Goal: Find contact information: Find contact information

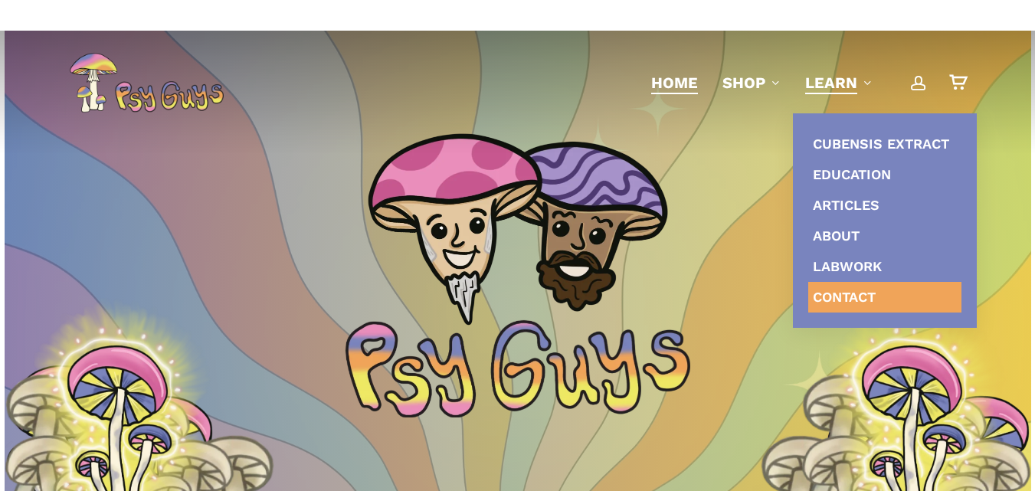
click at [829, 290] on span "Contact" at bounding box center [844, 297] width 63 height 16
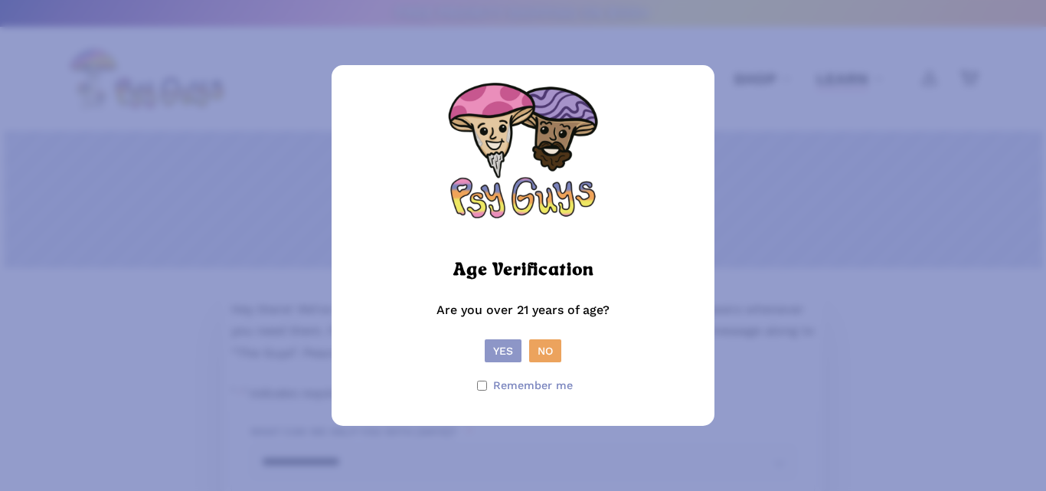
click at [512, 354] on button "Yes" at bounding box center [503, 350] width 37 height 23
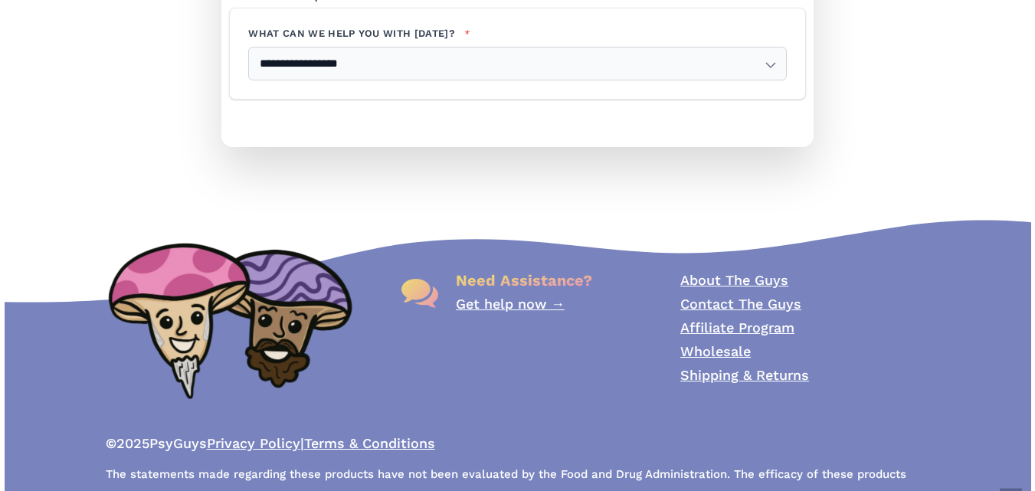
scroll to position [493, 0]
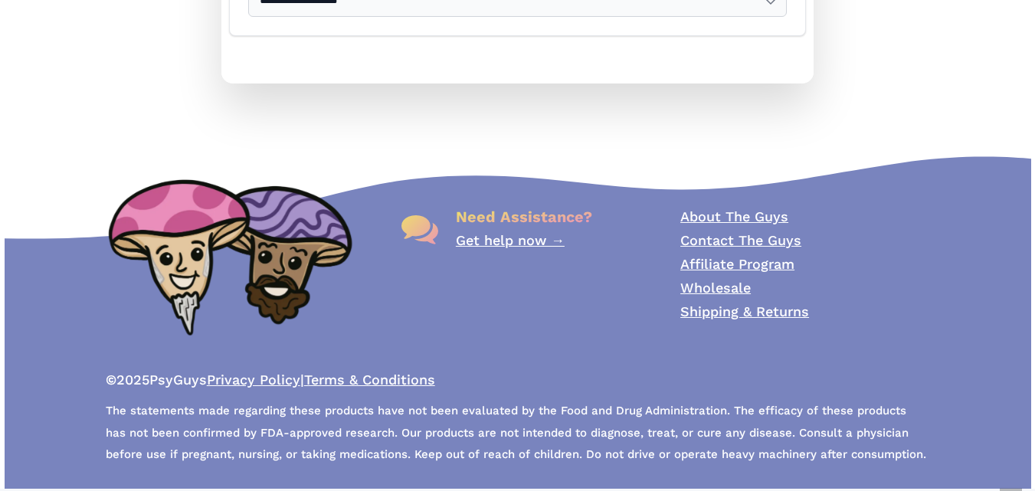
click at [725, 238] on link "Contact The Guys" at bounding box center [740, 240] width 121 height 16
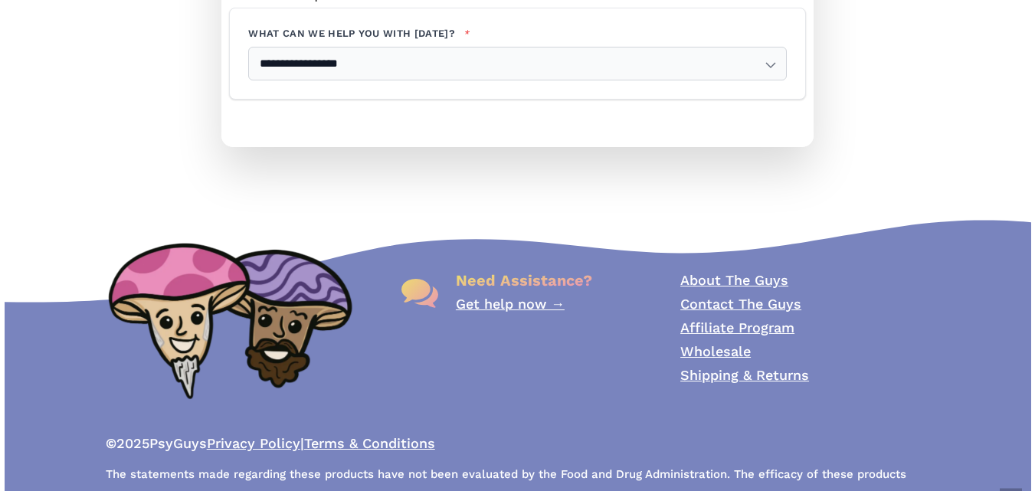
scroll to position [493, 0]
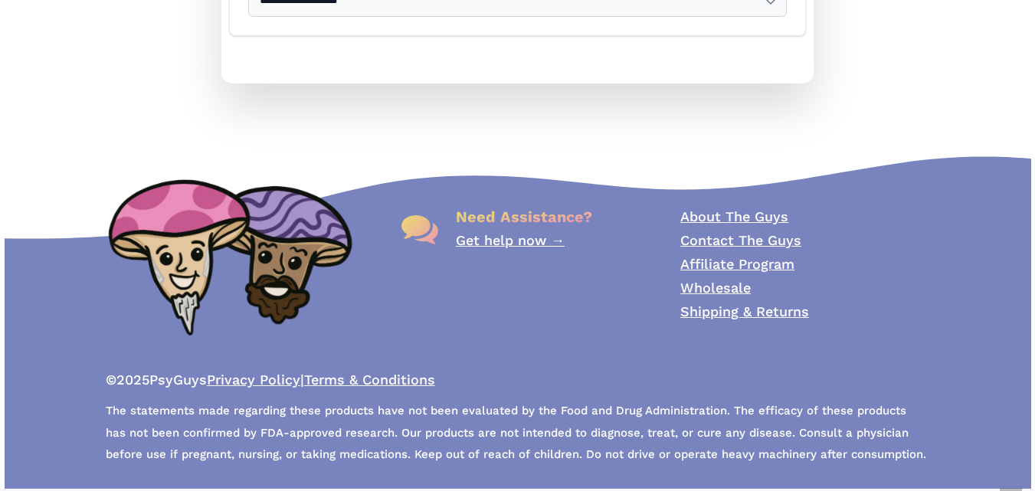
click at [543, 140] on div "Need Assistance? Get help now → About The Guys Contact The Guys Affiliate Progr…" at bounding box center [517, 301] width 1035 height 375
click at [706, 237] on link "Contact The Guys" at bounding box center [740, 240] width 121 height 16
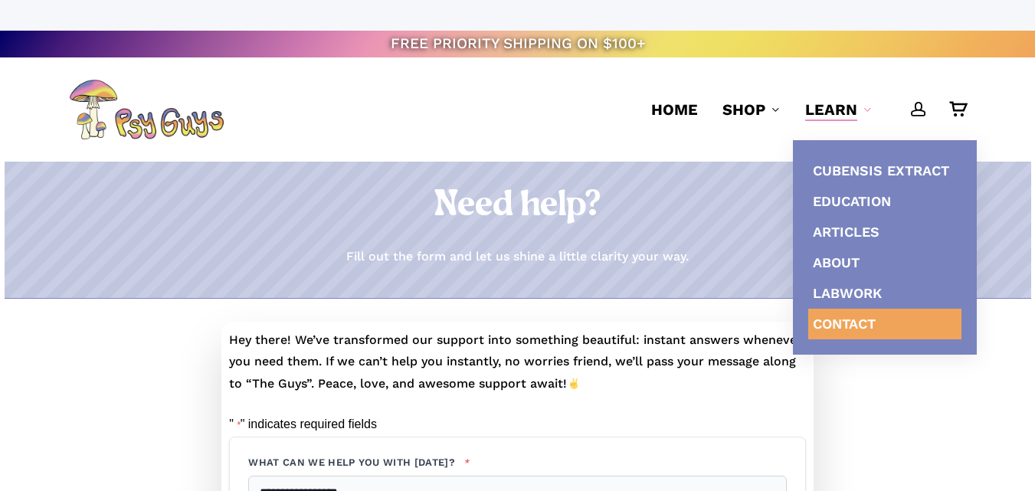
click at [861, 125] on li "Learn Cubensis Extract Education Articles About Labwork Contact" at bounding box center [839, 109] width 92 height 104
